Goal: Find specific page/section: Find specific page/section

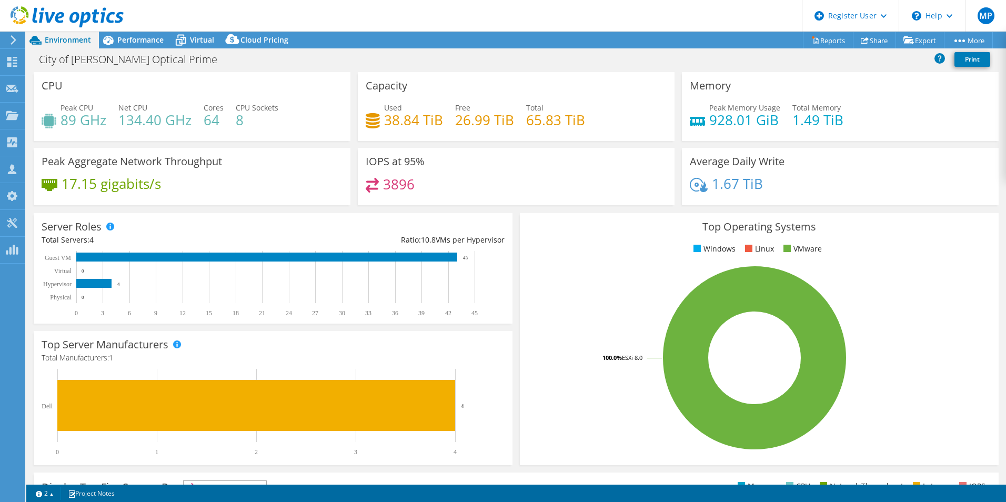
select select "USD"
click at [144, 40] on span "Performance" at bounding box center [140, 40] width 46 height 10
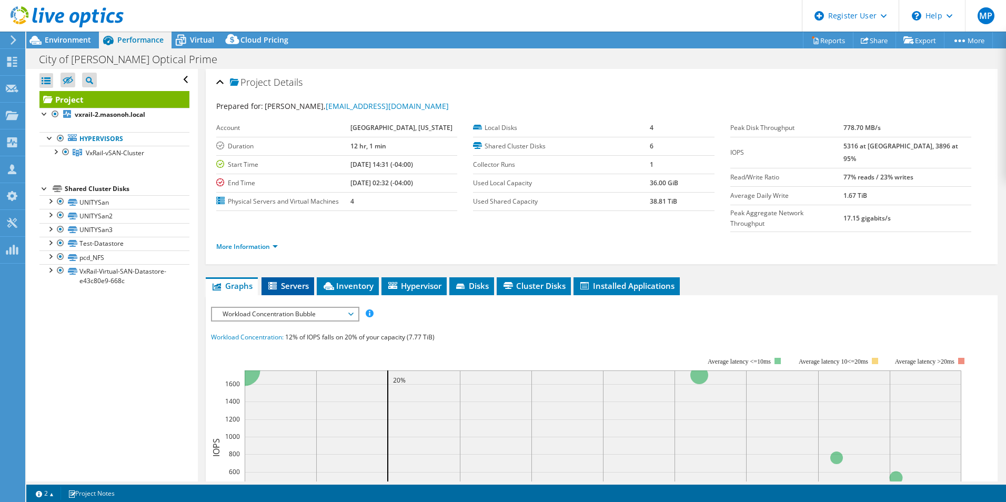
click at [286, 280] on span "Servers" at bounding box center [288, 285] width 42 height 11
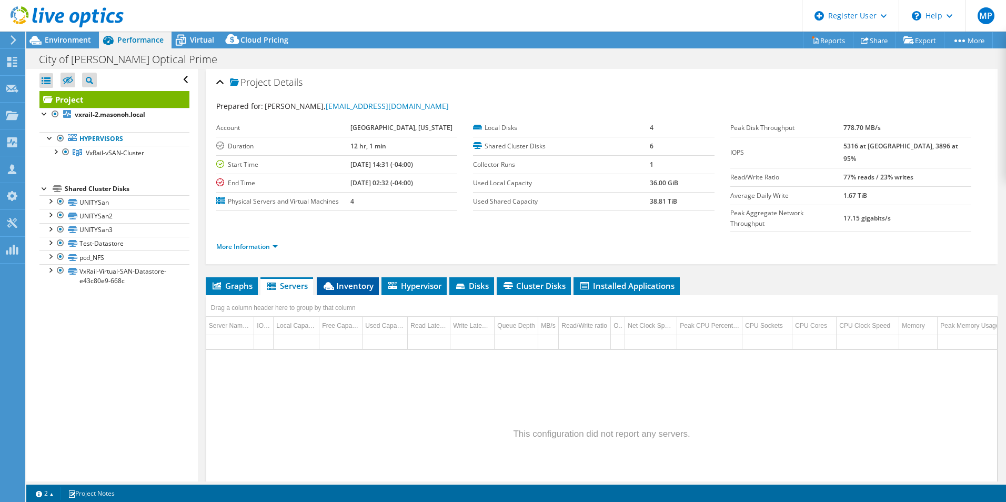
click at [354, 277] on li "Inventory" at bounding box center [348, 286] width 62 height 18
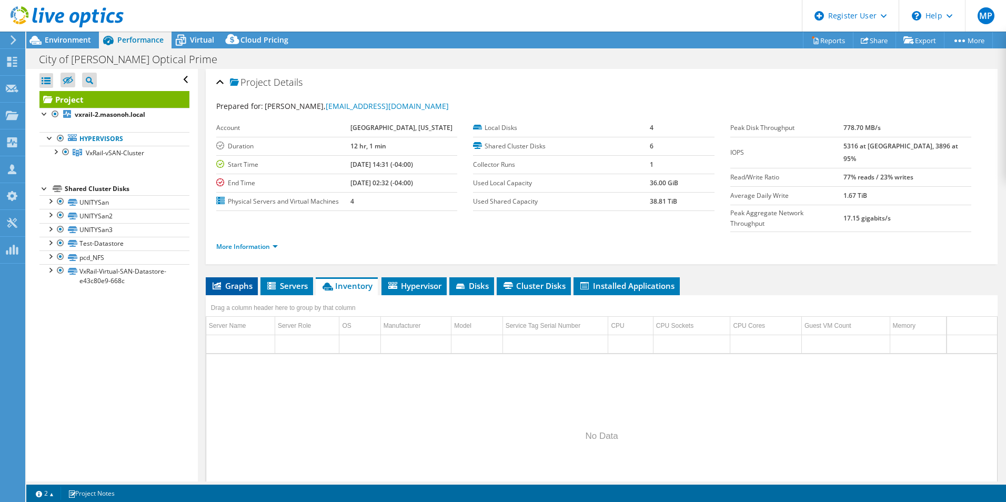
click at [242, 280] on span "Graphs" at bounding box center [232, 285] width 42 height 11
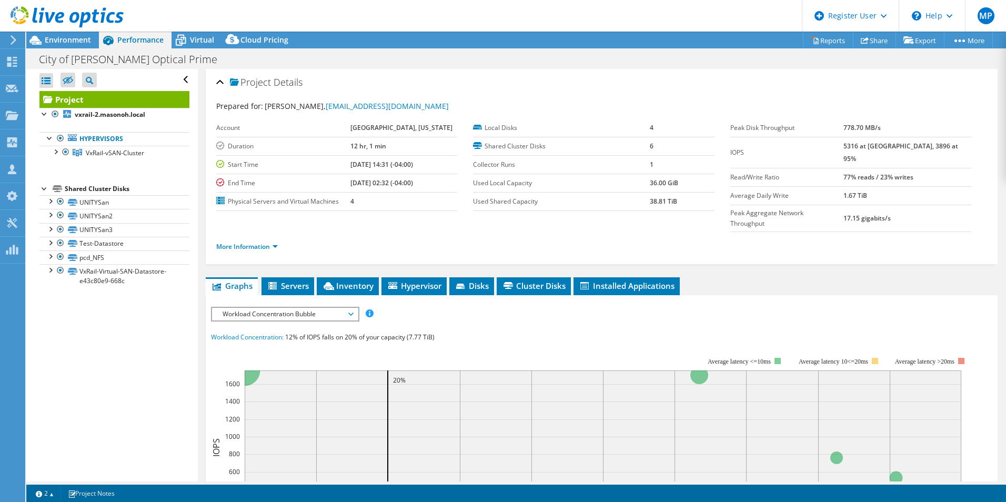
scroll to position [105, 0]
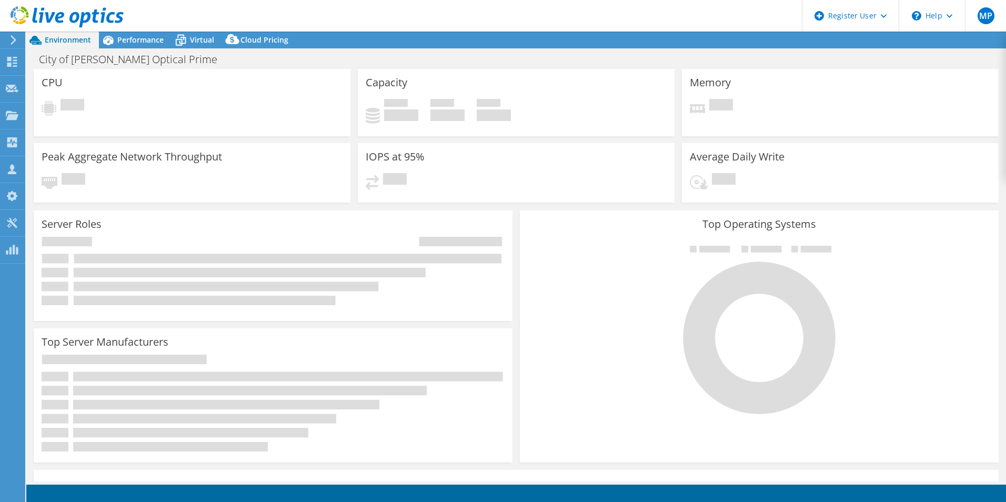
select select "USD"
